Goal: Navigation & Orientation: Find specific page/section

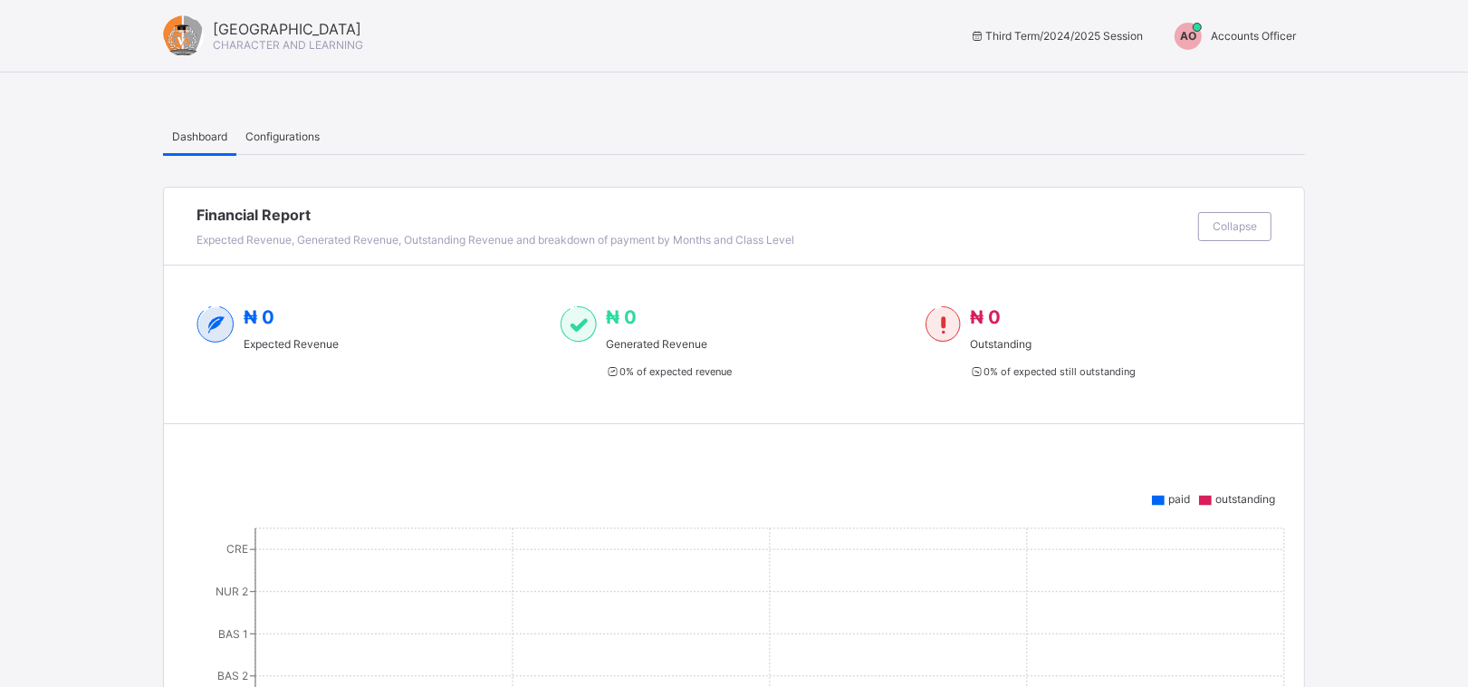
click at [1280, 34] on span "Accounts Officer" at bounding box center [1253, 36] width 85 height 14
click at [1225, 82] on span "Switch to Admin View" at bounding box center [1228, 77] width 138 height 21
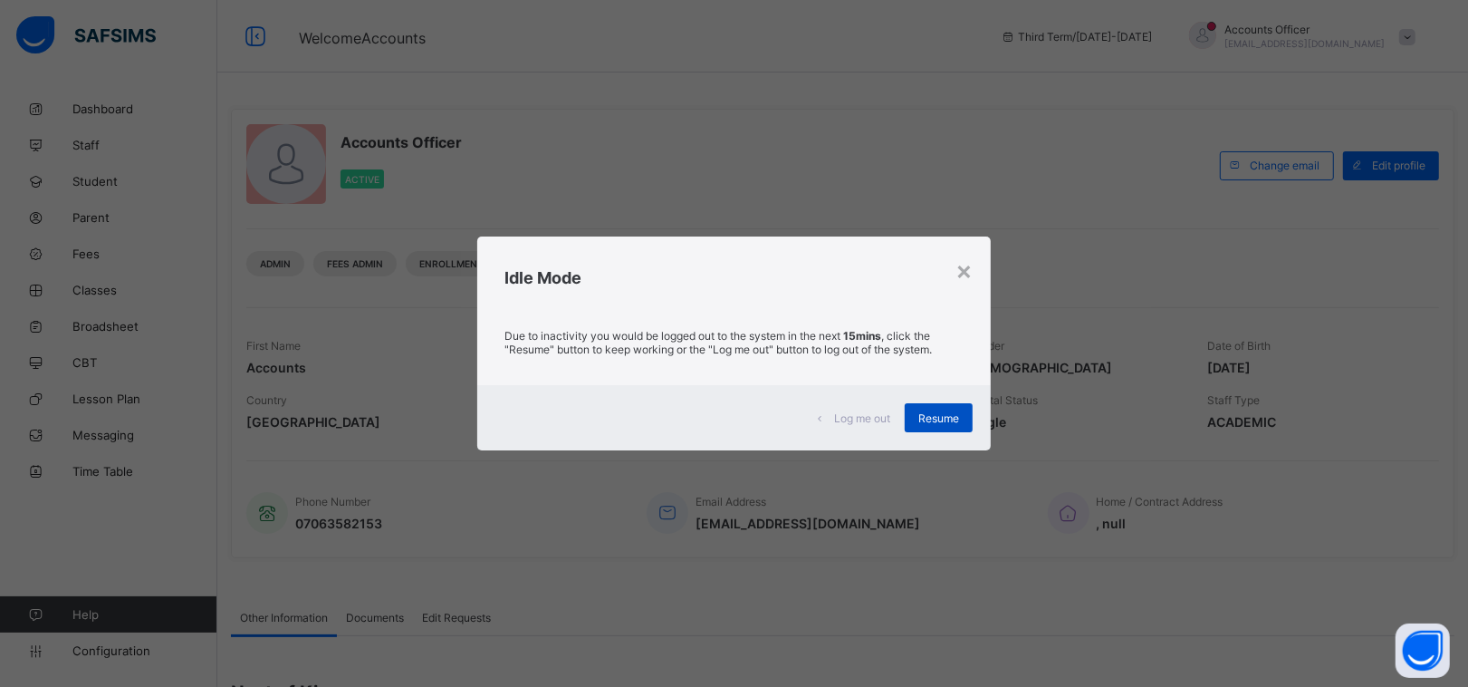
click at [957, 412] on span "Resume" at bounding box center [939, 418] width 41 height 14
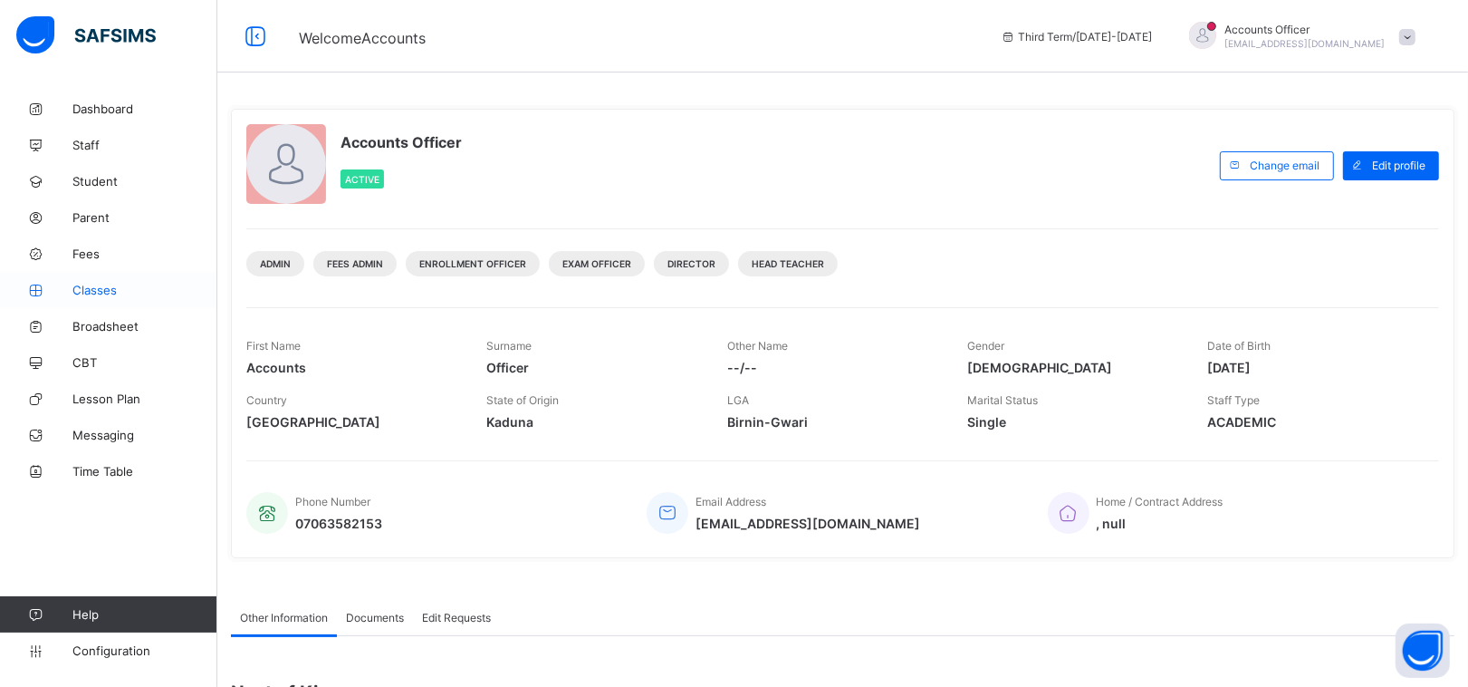
click at [87, 300] on link "Classes" at bounding box center [108, 290] width 217 height 36
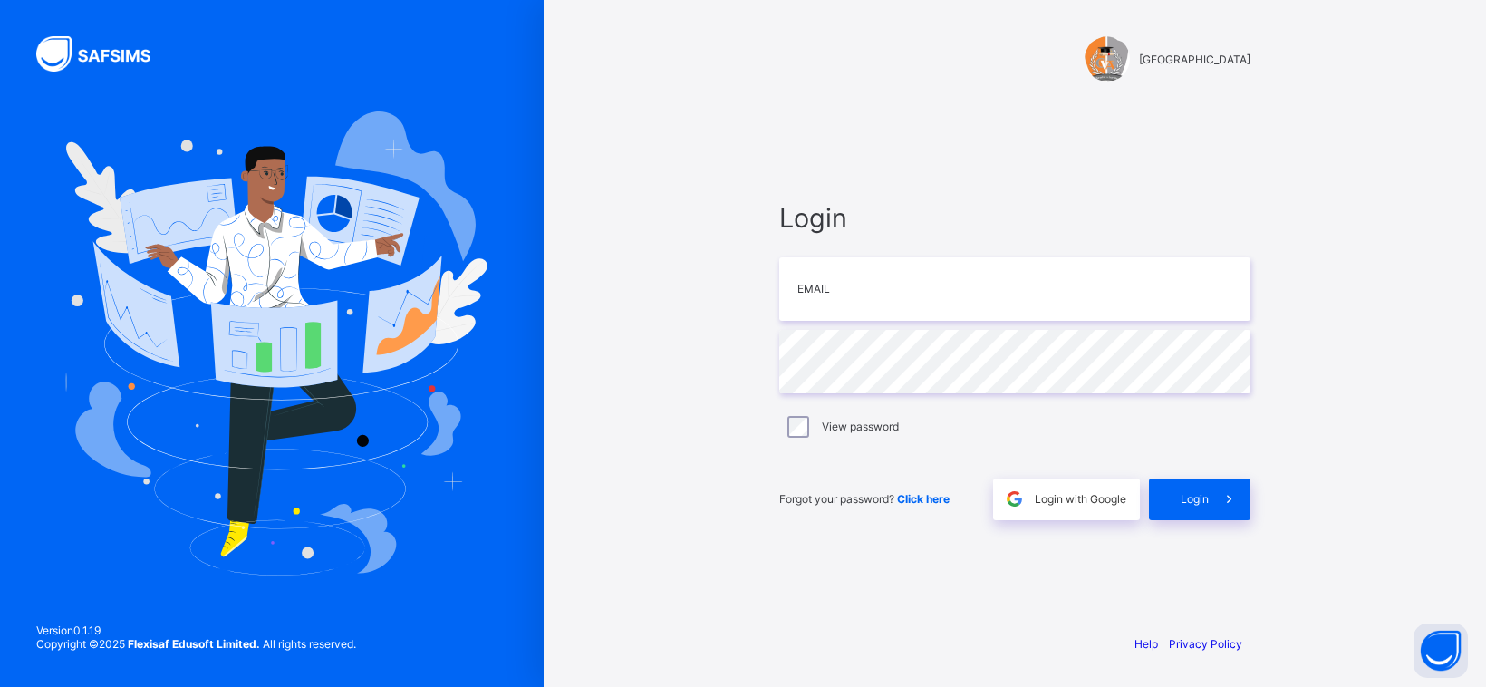
type input "**********"
click at [1188, 518] on div "Login" at bounding box center [1199, 499] width 101 height 42
